Goal: Navigation & Orientation: Find specific page/section

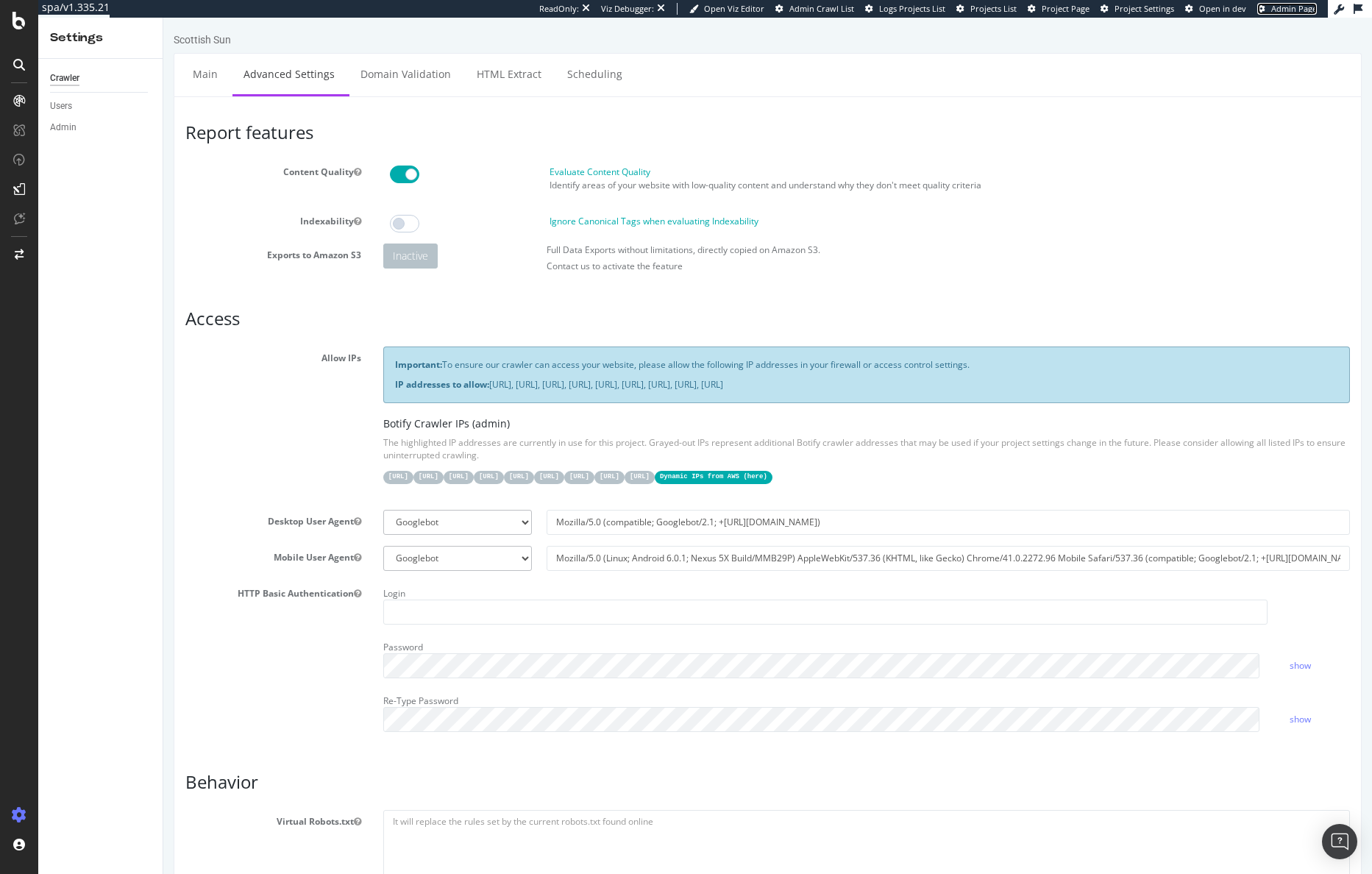
click at [1299, 12] on span "Admin Page" at bounding box center [1294, 9] width 46 height 11
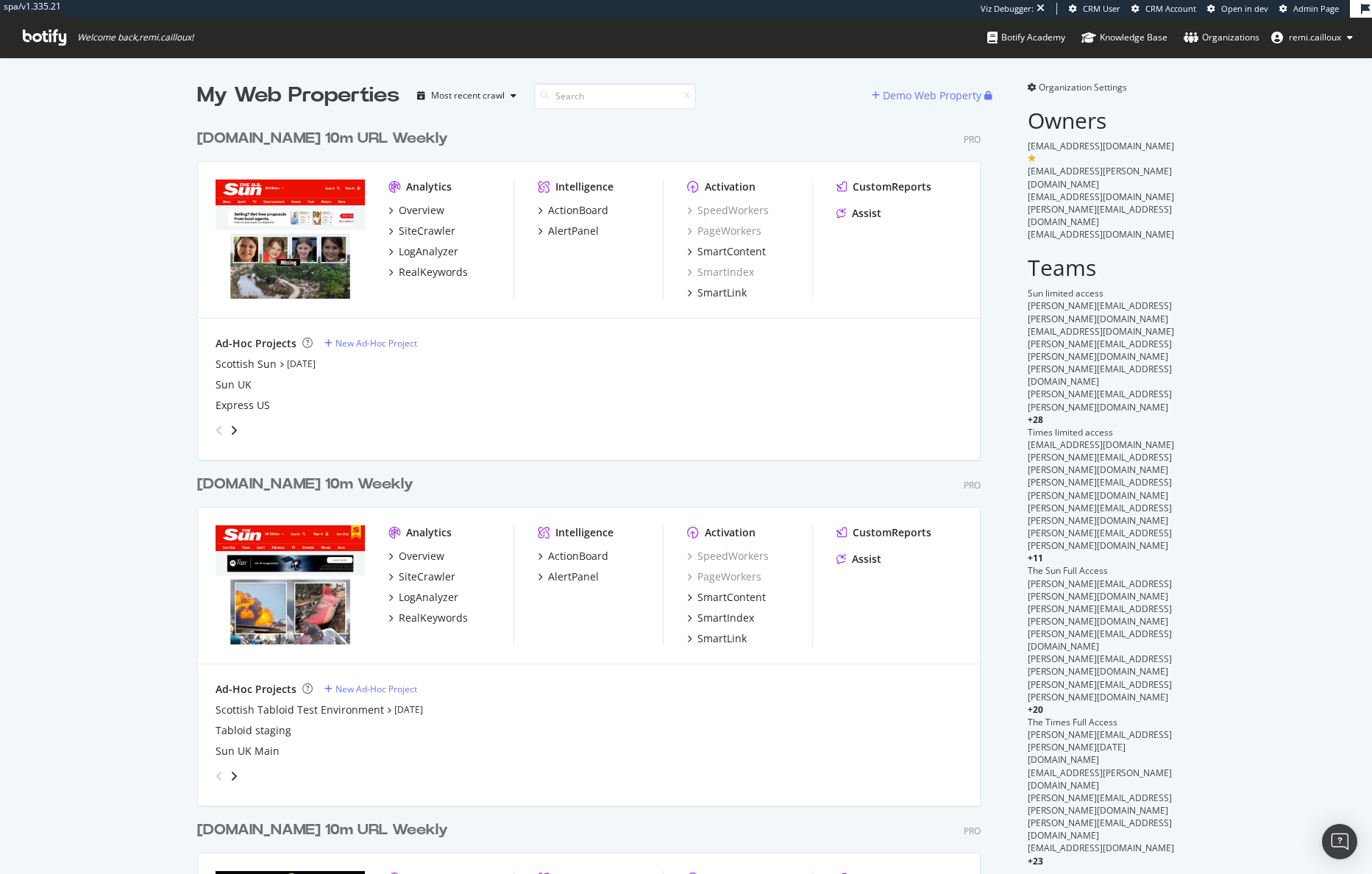
click at [291, 133] on div "[DOMAIN_NAME] 10m URL Weekly" at bounding box center [322, 139] width 251 height 22
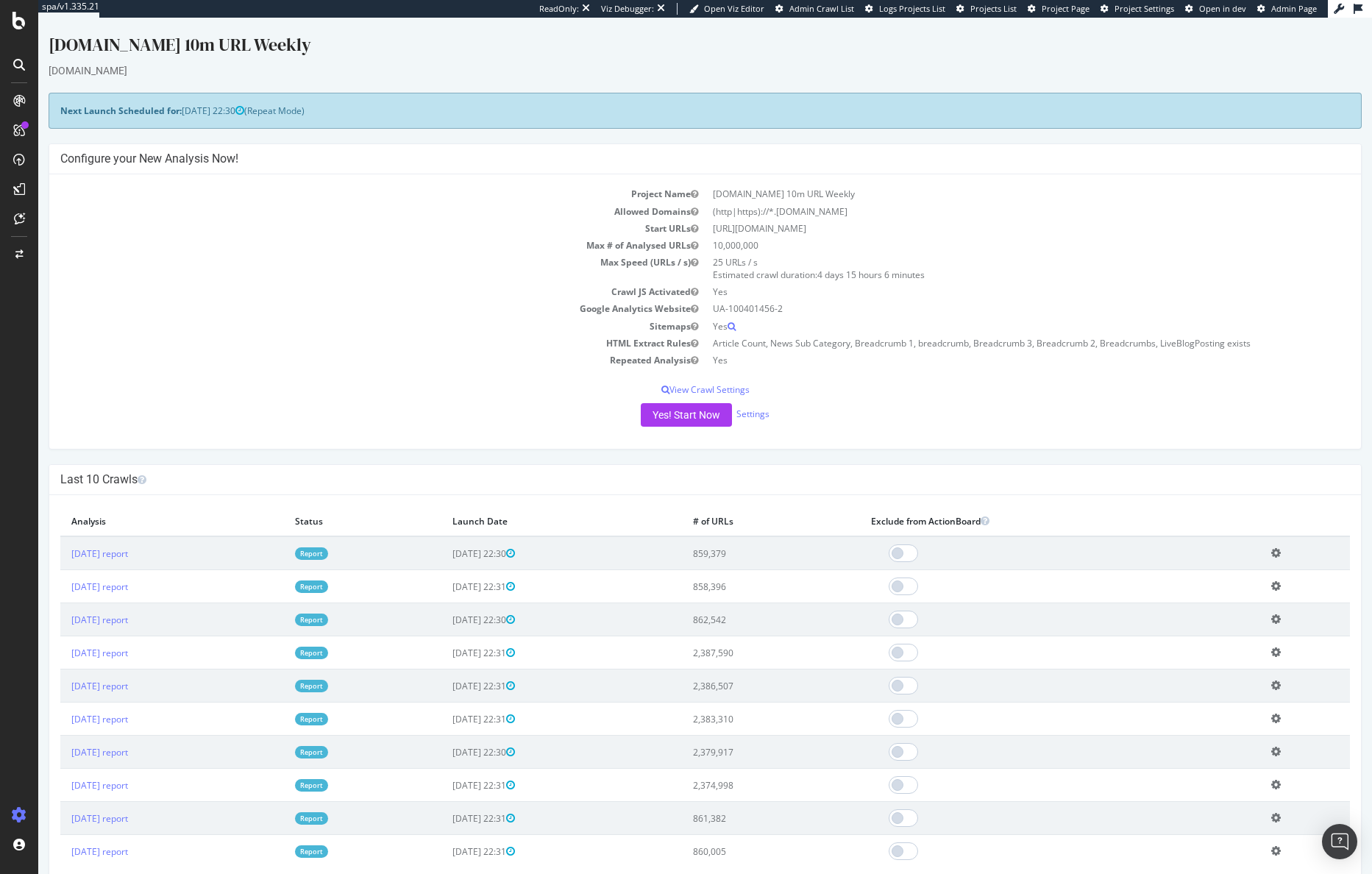
click at [1067, 12] on span "Project Page" at bounding box center [1066, 9] width 48 height 11
